Goal: Task Accomplishment & Management: Use online tool/utility

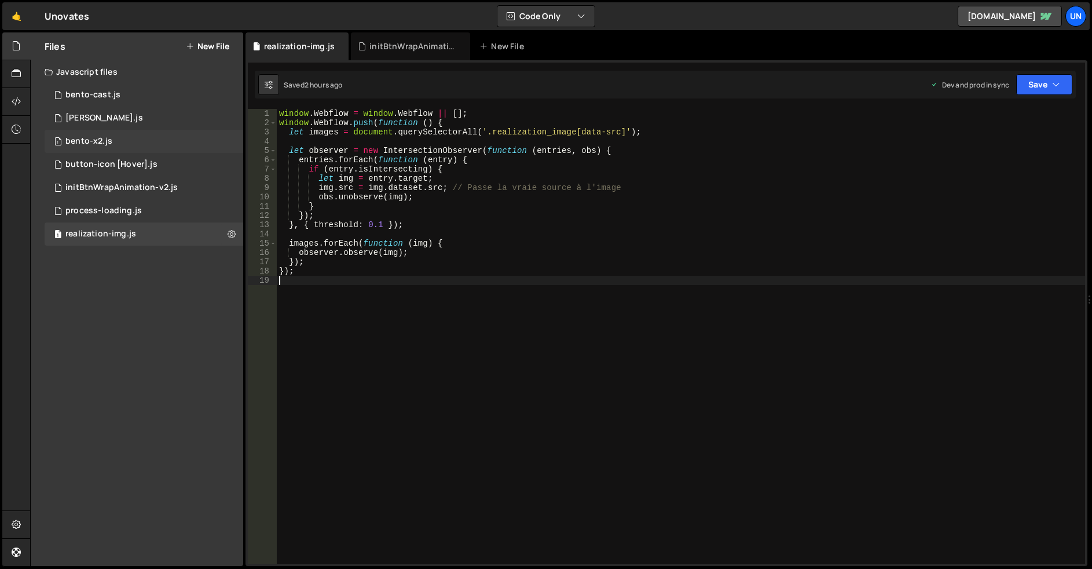
click at [125, 138] on div "1 bento-x2.js 0" at bounding box center [144, 141] width 199 height 23
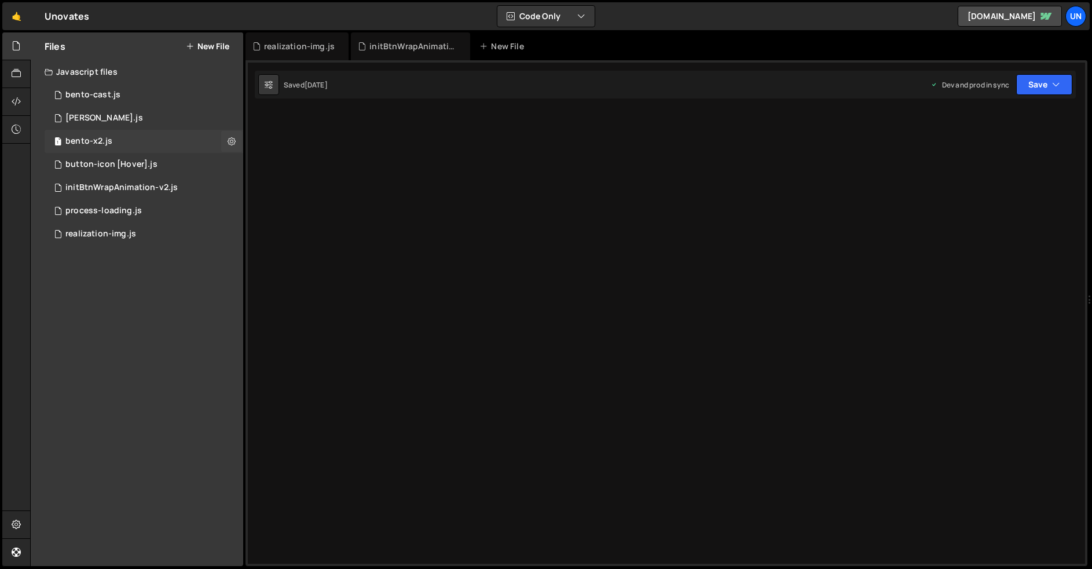
click at [154, 138] on div "1 bento-x2.js 0" at bounding box center [144, 141] width 199 height 23
click at [570, 174] on div "window.Webflow = window.Webflow || []; window.Webflow.push(function () { 1 2 3 …" at bounding box center [667, 313] width 842 height 506
click at [14, 129] on icon at bounding box center [16, 129] width 9 height 13
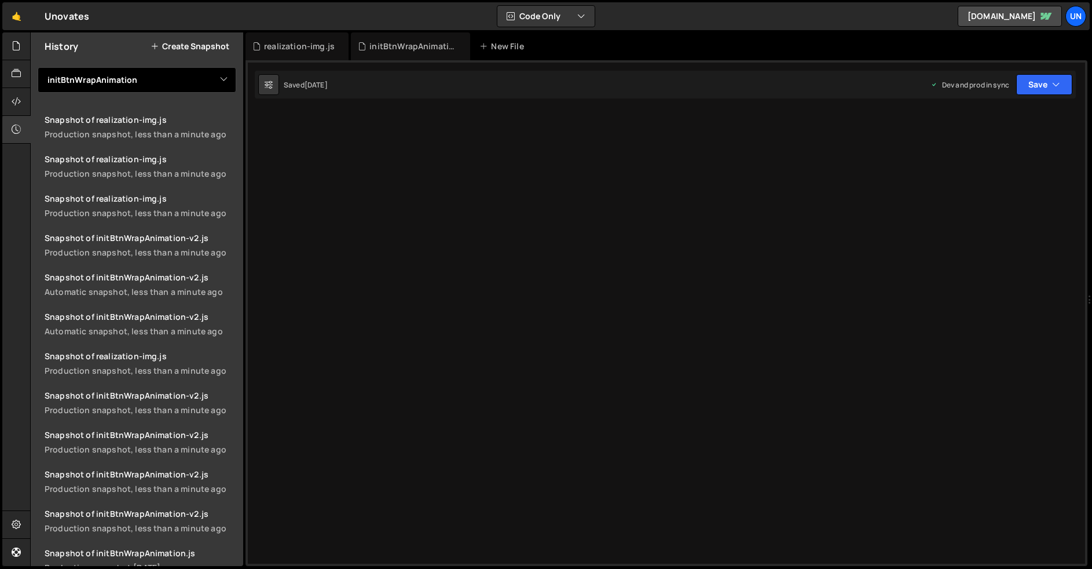
click at [122, 75] on select "View All bento-cast bento-seo bento-x2 button-icon [Hover] initBtnWrapAnimation…" at bounding box center [137, 79] width 199 height 25
select select "46871"
click at [38, 67] on select "View All bento-cast bento-seo bento-x2 button-icon [Hover] initBtnWrapAnimation…" at bounding box center [137, 79] width 199 height 25
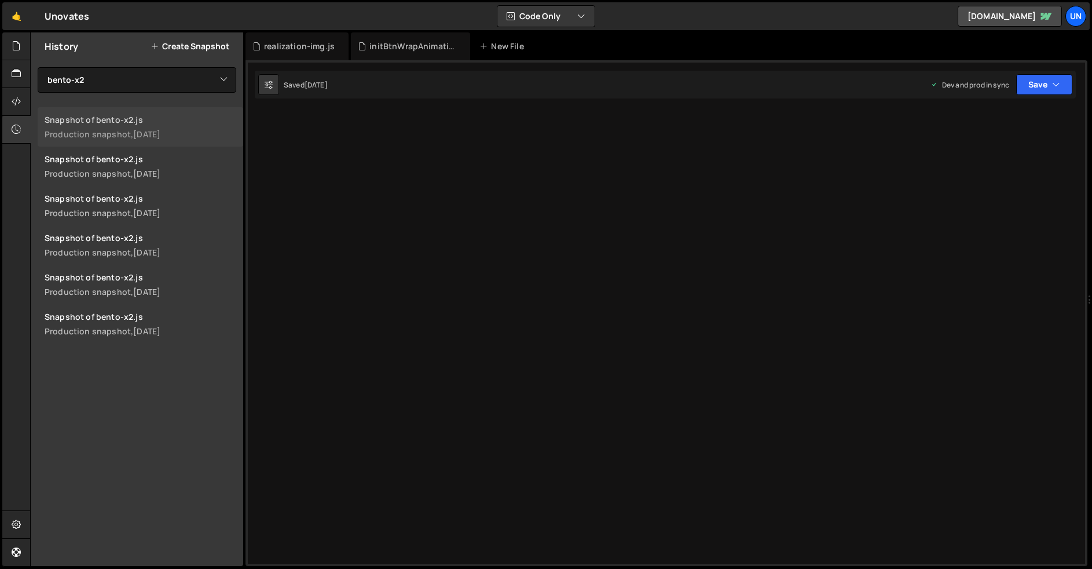
click at [148, 130] on div "1 day ago" at bounding box center [146, 134] width 27 height 11
click at [21, 50] on div at bounding box center [16, 46] width 28 height 28
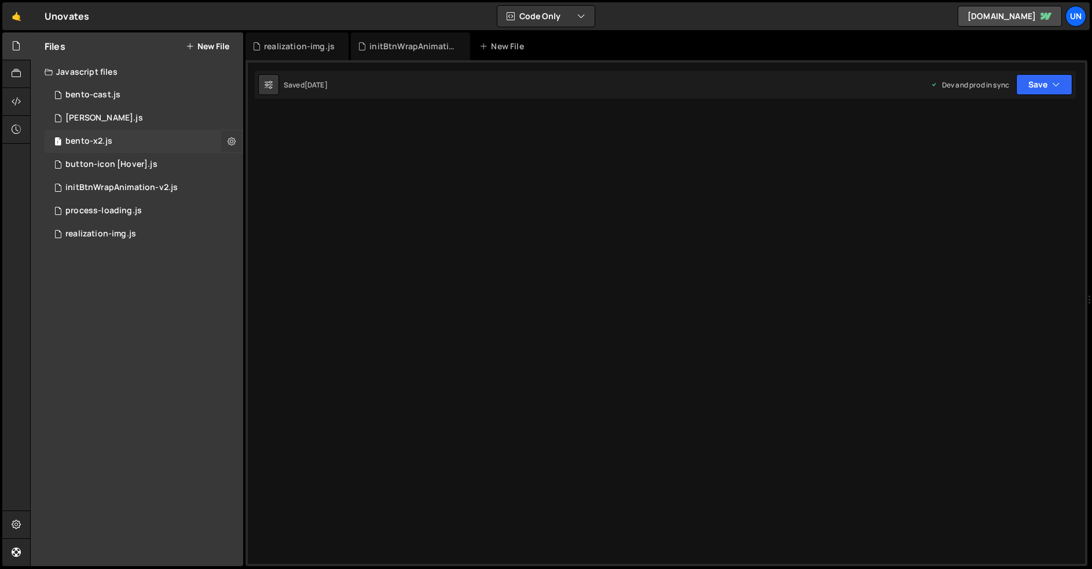
click at [231, 151] on button at bounding box center [231, 141] width 21 height 21
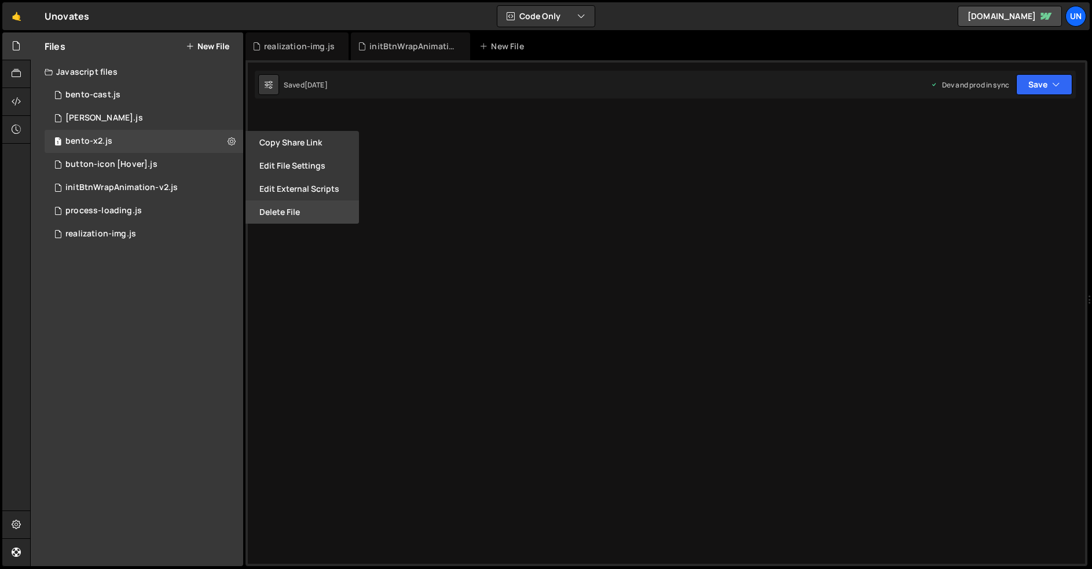
click at [291, 205] on button "Delete File" at bounding box center [303, 211] width 114 height 23
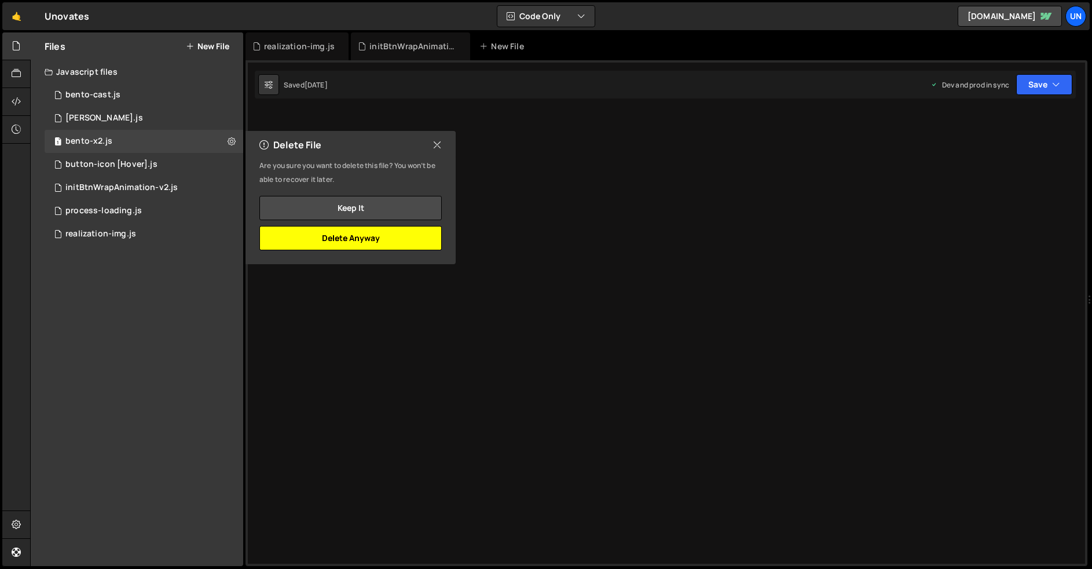
click at [388, 233] on button "Delete Anyway" at bounding box center [350, 238] width 182 height 24
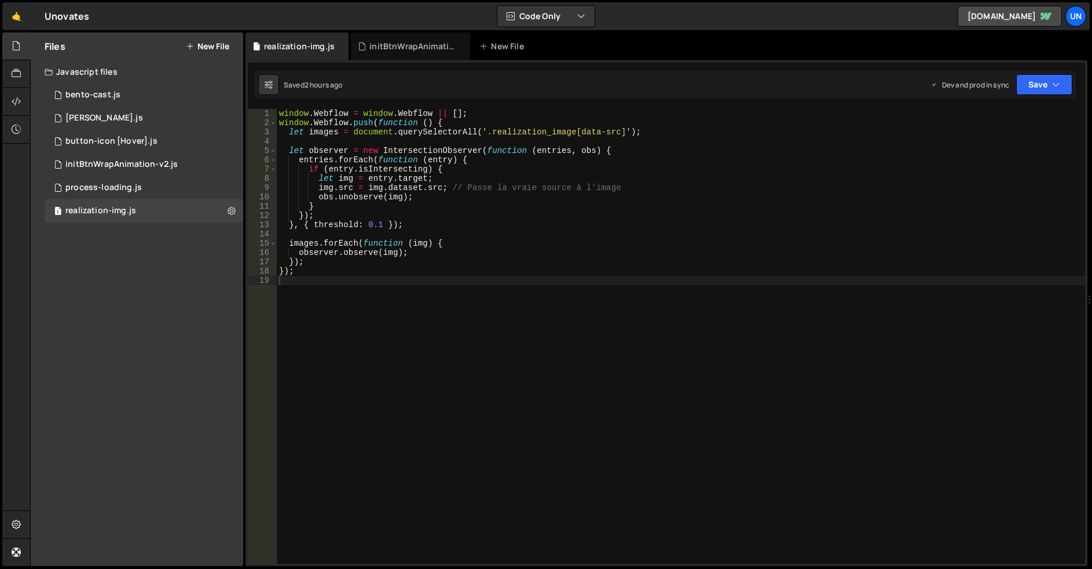
click at [206, 46] on button "New File" at bounding box center [207, 46] width 43 height 9
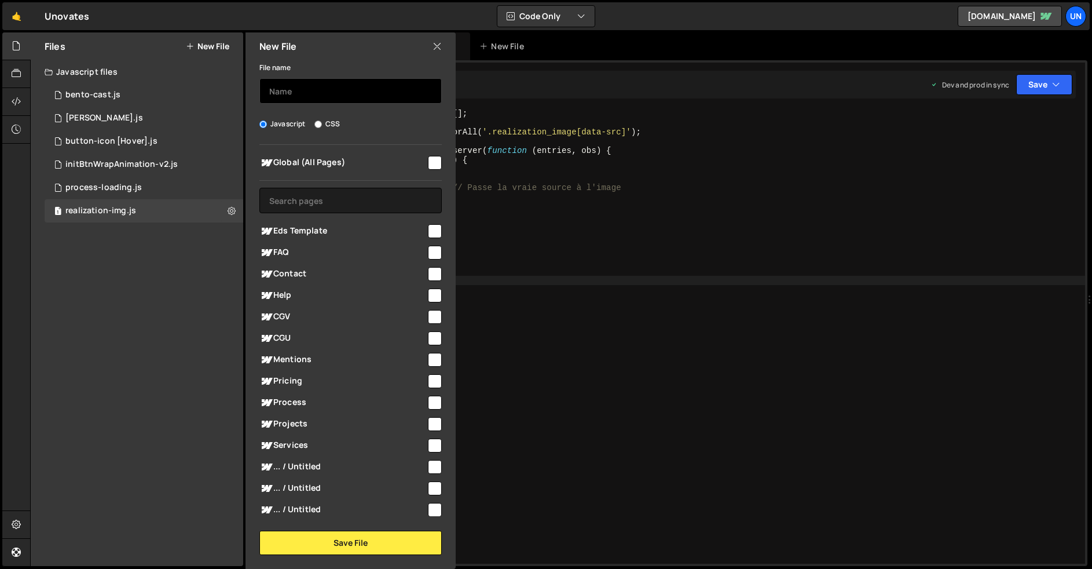
click at [268, 98] on input "text" at bounding box center [350, 90] width 182 height 25
type input "bento-x2"
click at [428, 158] on input "checkbox" at bounding box center [435, 163] width 14 height 14
checkbox input "true"
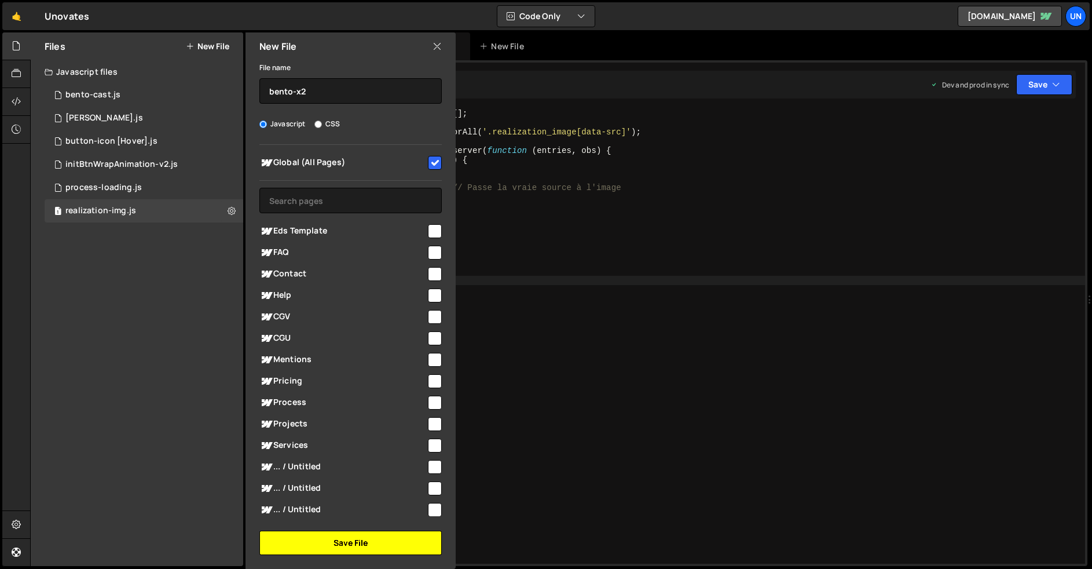
drag, startPoint x: 375, startPoint y: 543, endPoint x: 470, endPoint y: 454, distance: 130.3
click at [375, 543] on button "Save File" at bounding box center [350, 542] width 182 height 24
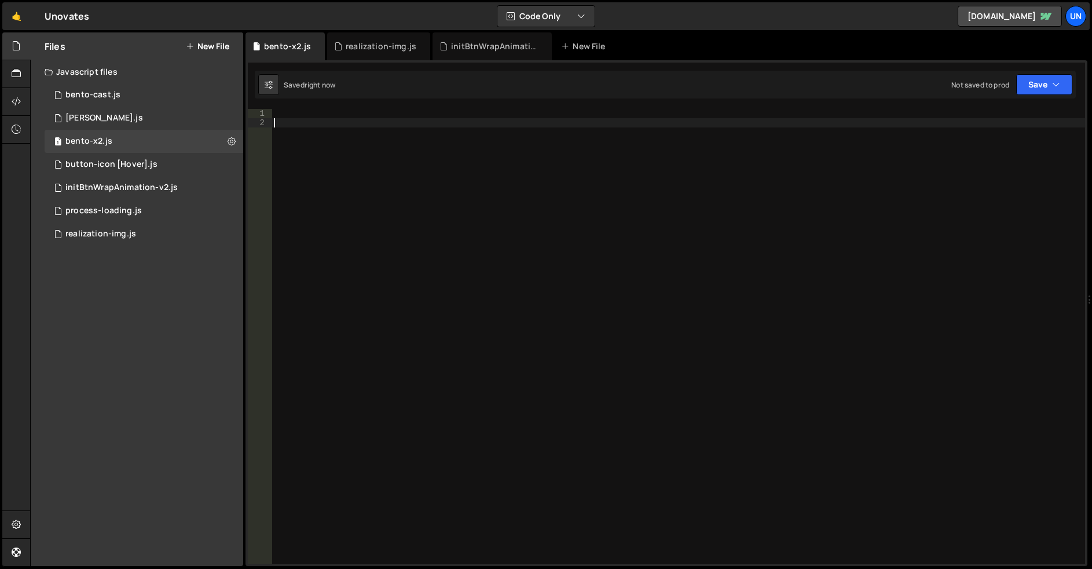
click at [596, 245] on div at bounding box center [679, 345] width 814 height 473
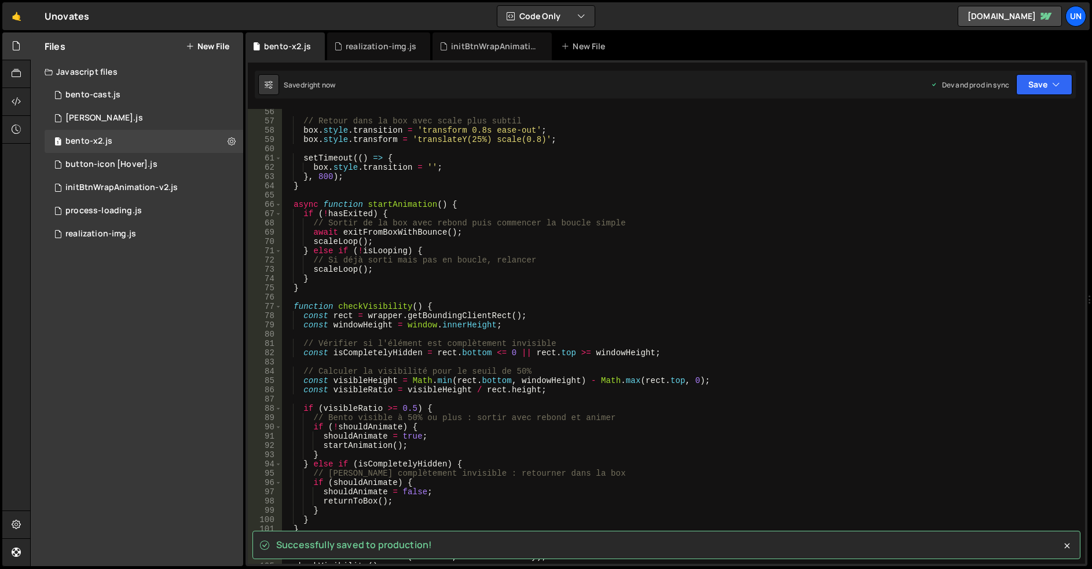
scroll to position [372, 0]
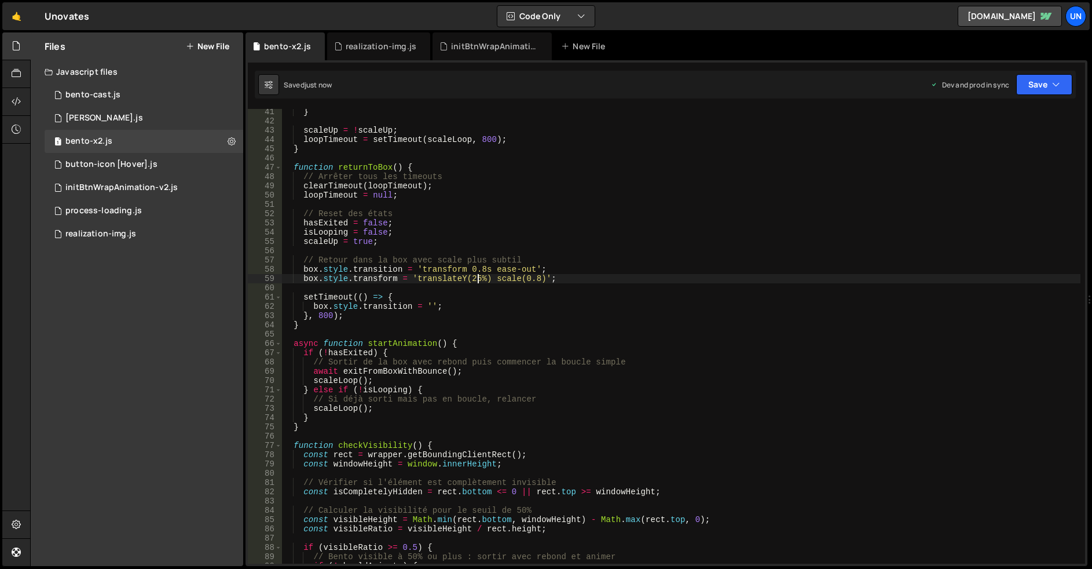
click at [475, 279] on div "} scaleUp = ! scaleUp ; loopTimeout = setTimeout ( scaleLoop , 800 ) ; } functi…" at bounding box center [680, 341] width 799 height 468
click at [635, 226] on div "} scaleUp = ! scaleUp ; loopTimeout = setTimeout ( scaleLoop , 800 ) ; } functi…" at bounding box center [680, 341] width 799 height 468
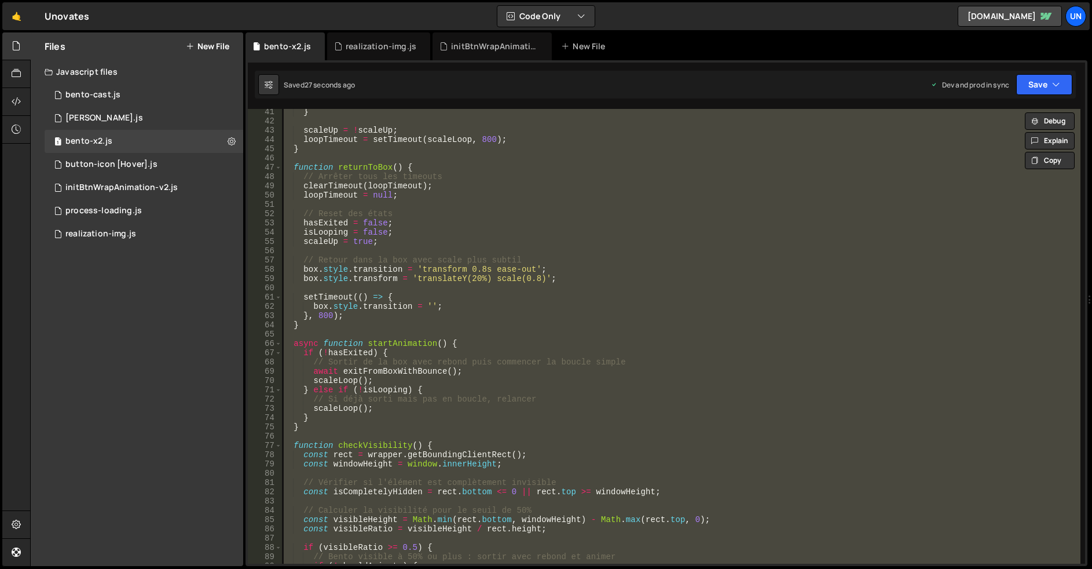
scroll to position [0, 1]
type textarea "// });"
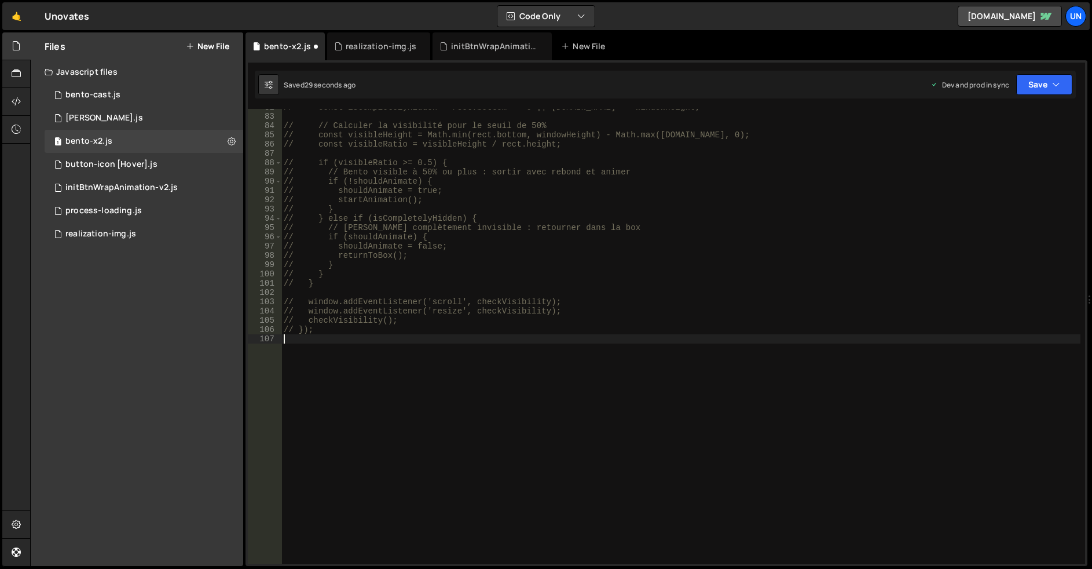
scroll to position [0, 0]
click at [622, 232] on div "// const isCompletelyHidden = rect.bottom <= 0 || rect.top >= windowHeight; // …" at bounding box center [680, 336] width 799 height 468
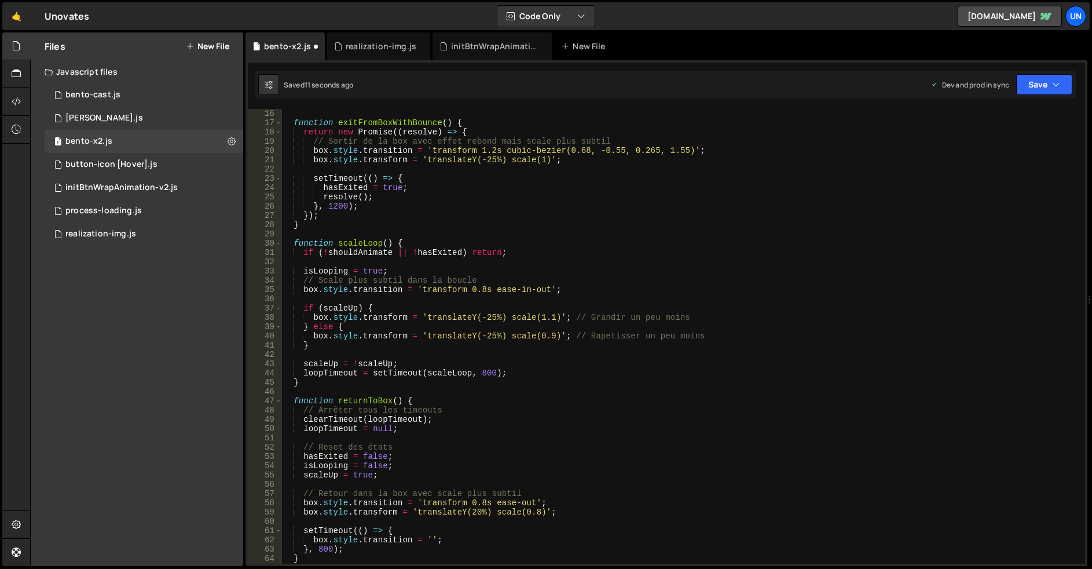
scroll to position [208, 0]
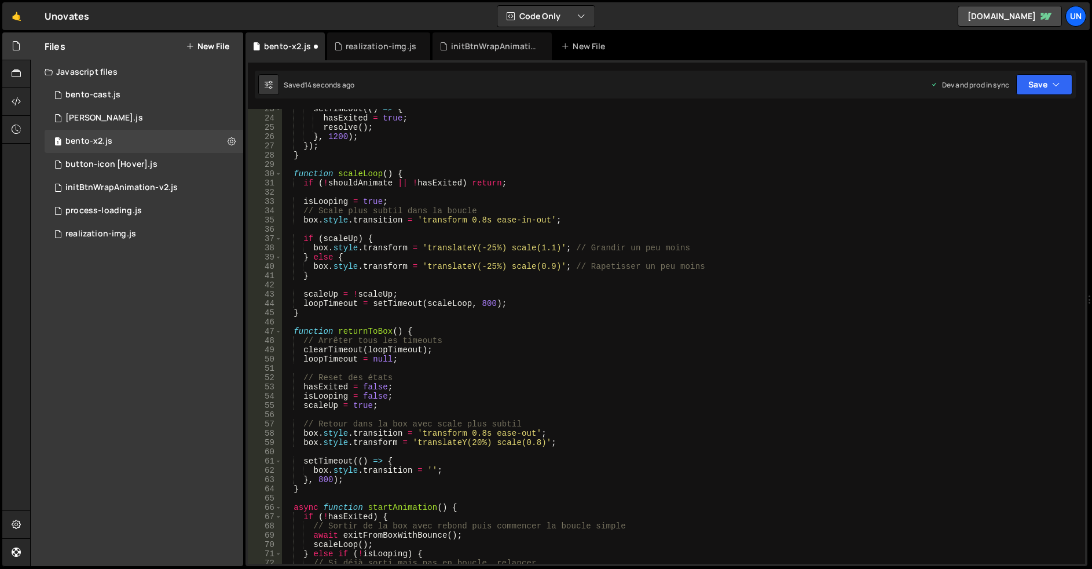
click at [478, 441] on div "setTimeout (( ) => { hasExited = true ; resolve ( ) ; } , 1200 ) ; }) ; } funct…" at bounding box center [680, 338] width 799 height 468
click at [302, 435] on div "setTimeout (( ) => { hasExited = true ; resolve ( ) ; } , 1200 ) ; }) ; } funct…" at bounding box center [680, 338] width 799 height 468
click at [478, 442] on div "setTimeout (( ) => { hasExited = true ; resolve ( ) ; } , 1200 ) ; }) ; } funct…" at bounding box center [680, 338] width 799 height 468
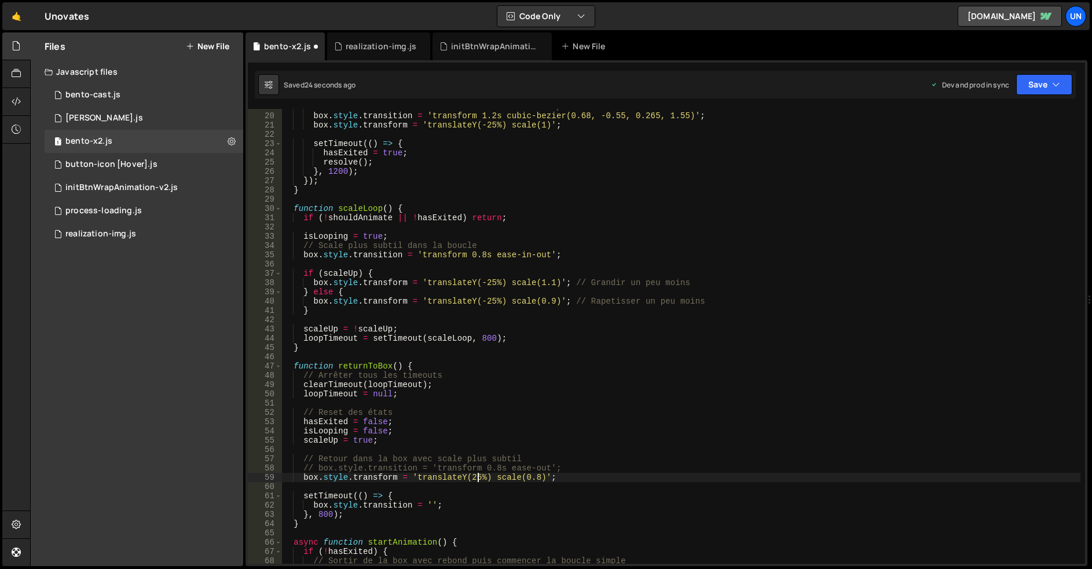
scroll to position [139, 0]
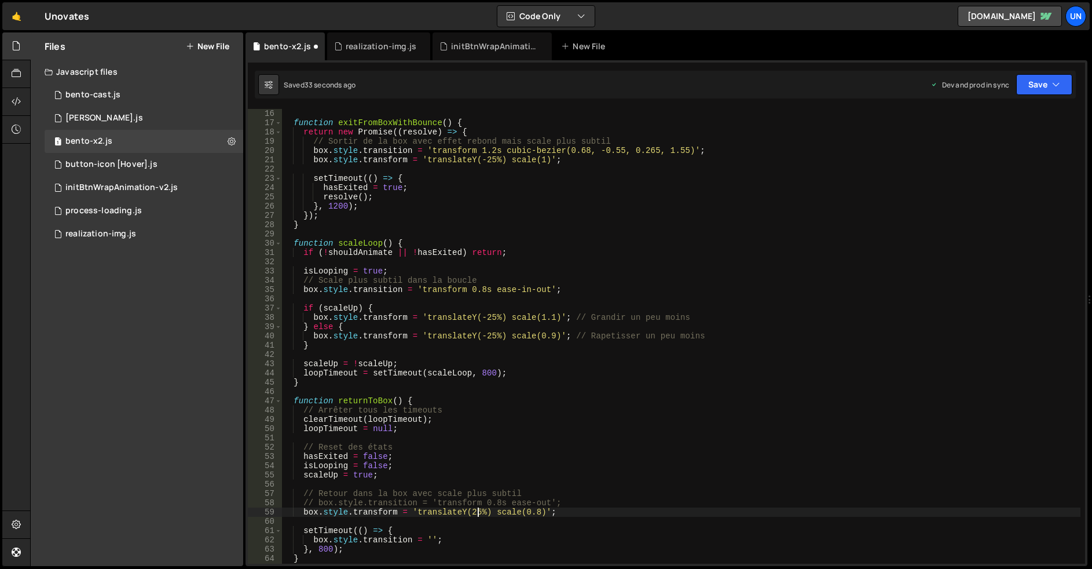
click at [493, 319] on div "function exitFromBoxWithBounce ( ) { return new Promise (( resolve ) => { // So…" at bounding box center [680, 343] width 799 height 468
click at [490, 335] on div "function exitFromBoxWithBounce ( ) { return new Promise (( resolve ) => { // So…" at bounding box center [680, 343] width 799 height 468
drag, startPoint x: 488, startPoint y: 321, endPoint x: 494, endPoint y: 319, distance: 6.6
click at [487, 321] on div "function exitFromBoxWithBounce ( ) { return new Promise (( resolve ) => { // So…" at bounding box center [680, 343] width 799 height 468
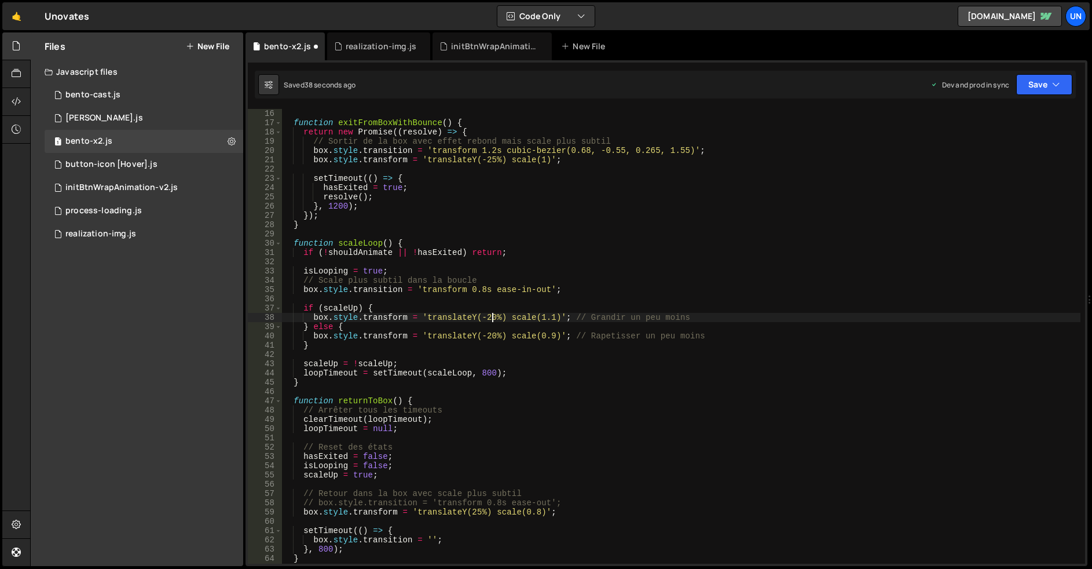
click at [490, 160] on div "function exitFromBoxWithBounce ( ) { return new Promise (( resolve ) => { // So…" at bounding box center [680, 343] width 799 height 468
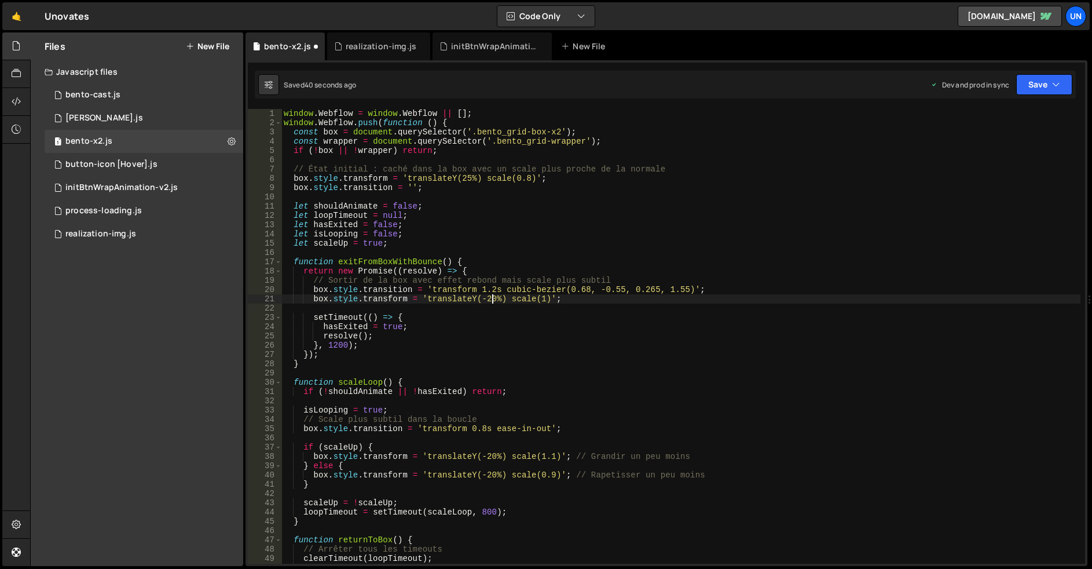
scroll to position [0, 0]
click at [469, 179] on div "window . Webflow = window . Webflow || [ ] ; window . Webflow . push ( function…" at bounding box center [680, 343] width 799 height 468
type textarea "box.style.transform = 'translateY(20%) scale(0.8)';"
click at [565, 164] on div "window . Webflow = window . Webflow || [ ] ; window . Webflow . push ( function…" at bounding box center [680, 343] width 799 height 468
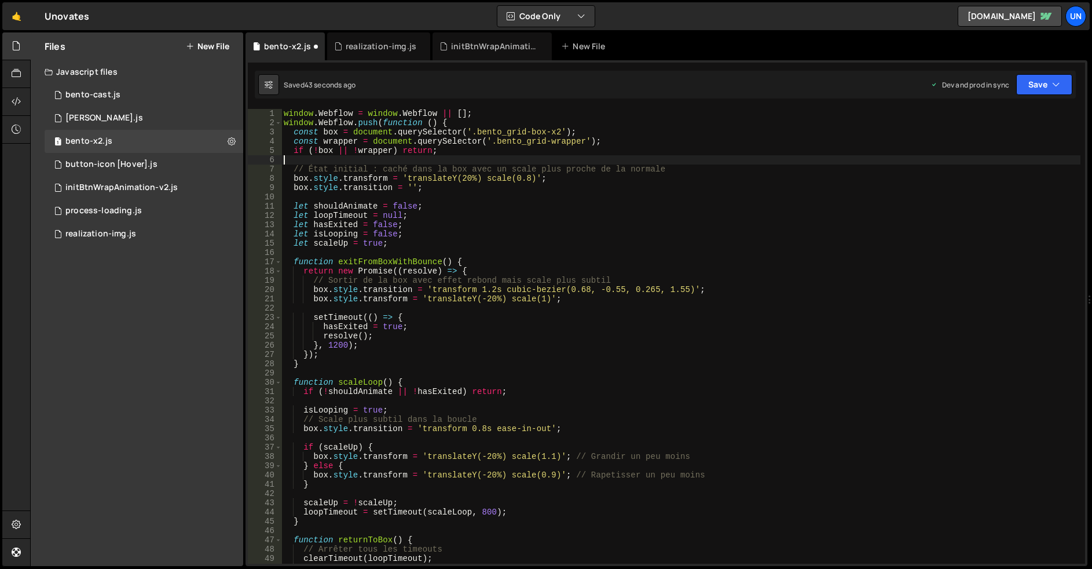
scroll to position [0, 0]
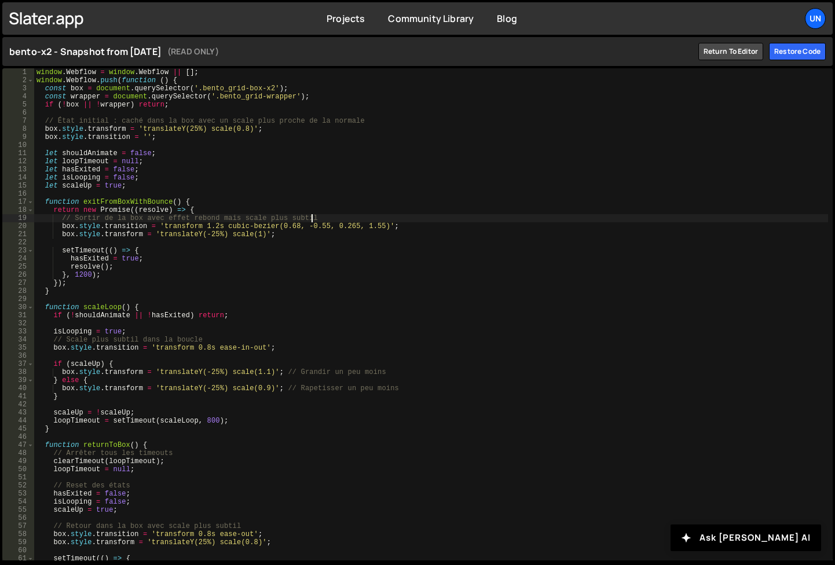
click at [391, 216] on div "window . Webflow = window . Webflow || [ ] ; window . Webflow . push ( function…" at bounding box center [431, 322] width 794 height 508
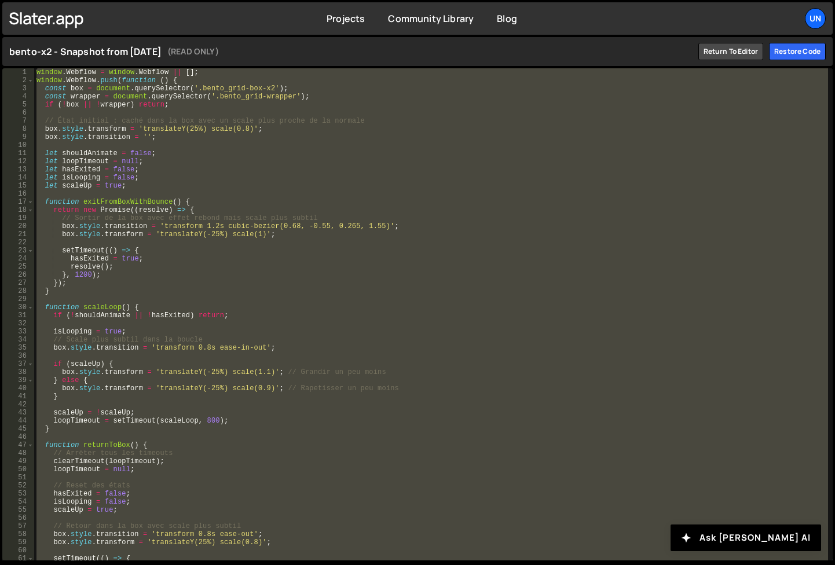
click at [407, 228] on div "window . Webflow = window . Webflow || [ ] ; window . Webflow . push ( function…" at bounding box center [431, 314] width 794 height 492
click at [403, 257] on div "window . Webflow = window . Webflow || [ ] ; window . Webflow . push ( function…" at bounding box center [431, 314] width 794 height 492
type textarea "hasExited = true;"
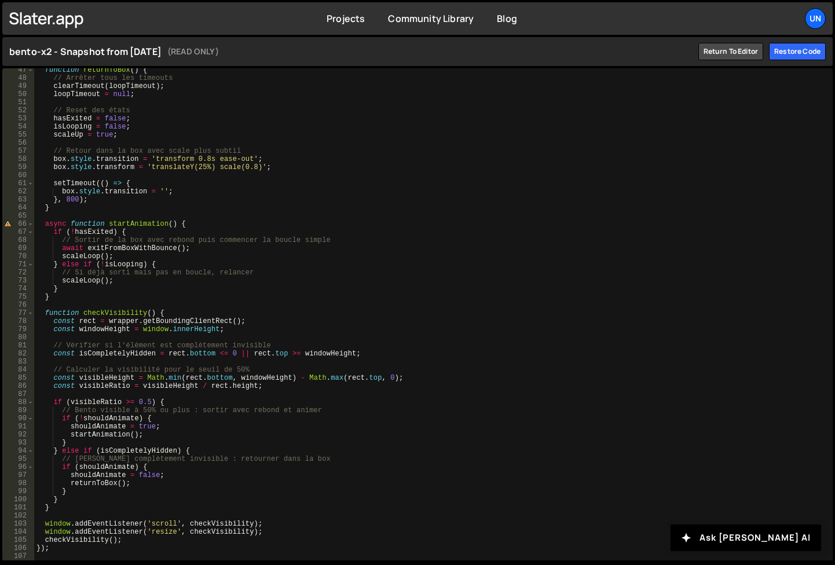
scroll to position [375, 0]
